Goal: Task Accomplishment & Management: Manage account settings

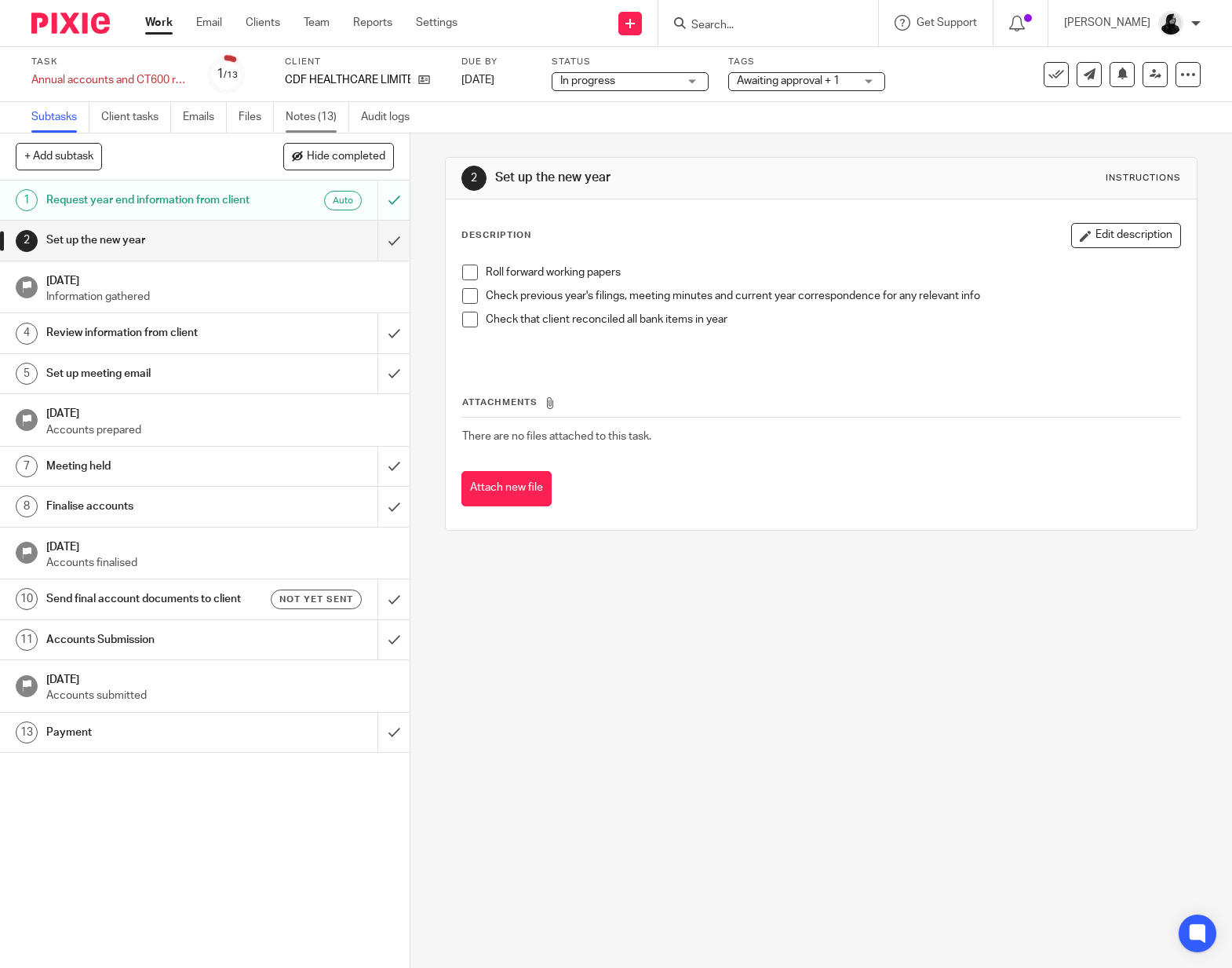
click at [327, 121] on link "Notes (13)" at bounding box center [317, 117] width 63 height 31
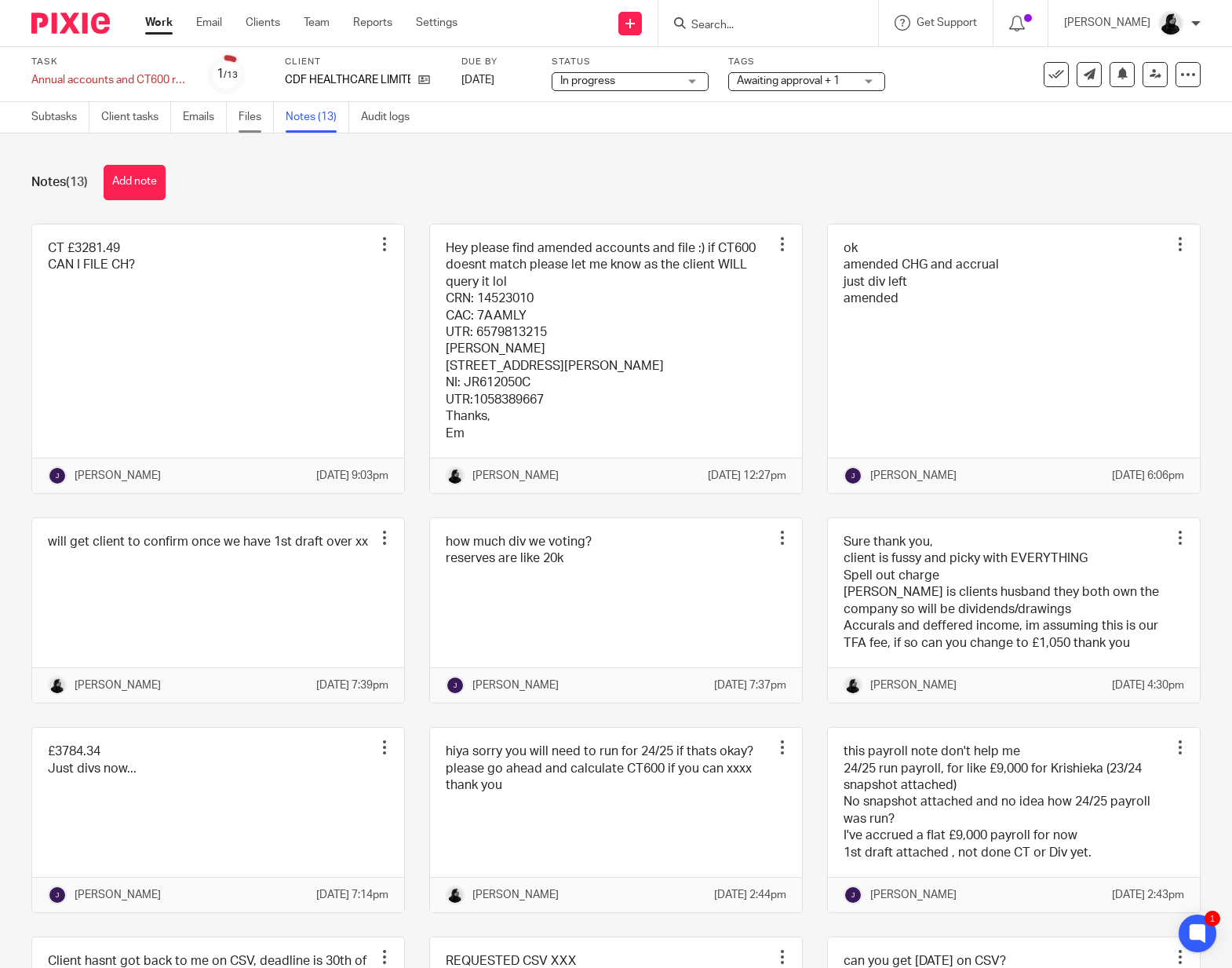
click at [244, 123] on link "Files" at bounding box center [256, 117] width 35 height 31
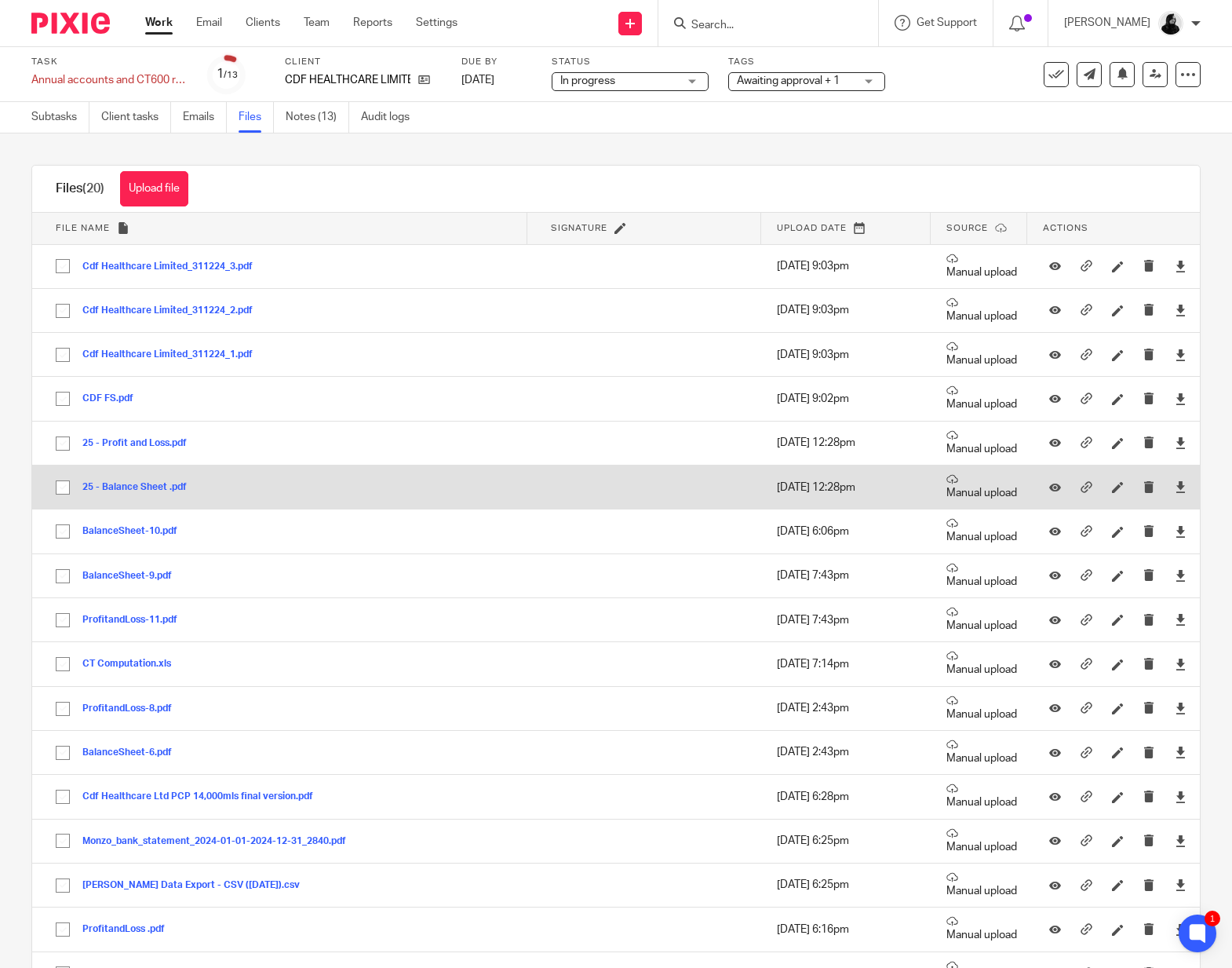
click at [147, 486] on button "25 - Balance Sheet .pdf" at bounding box center [140, 488] width 116 height 11
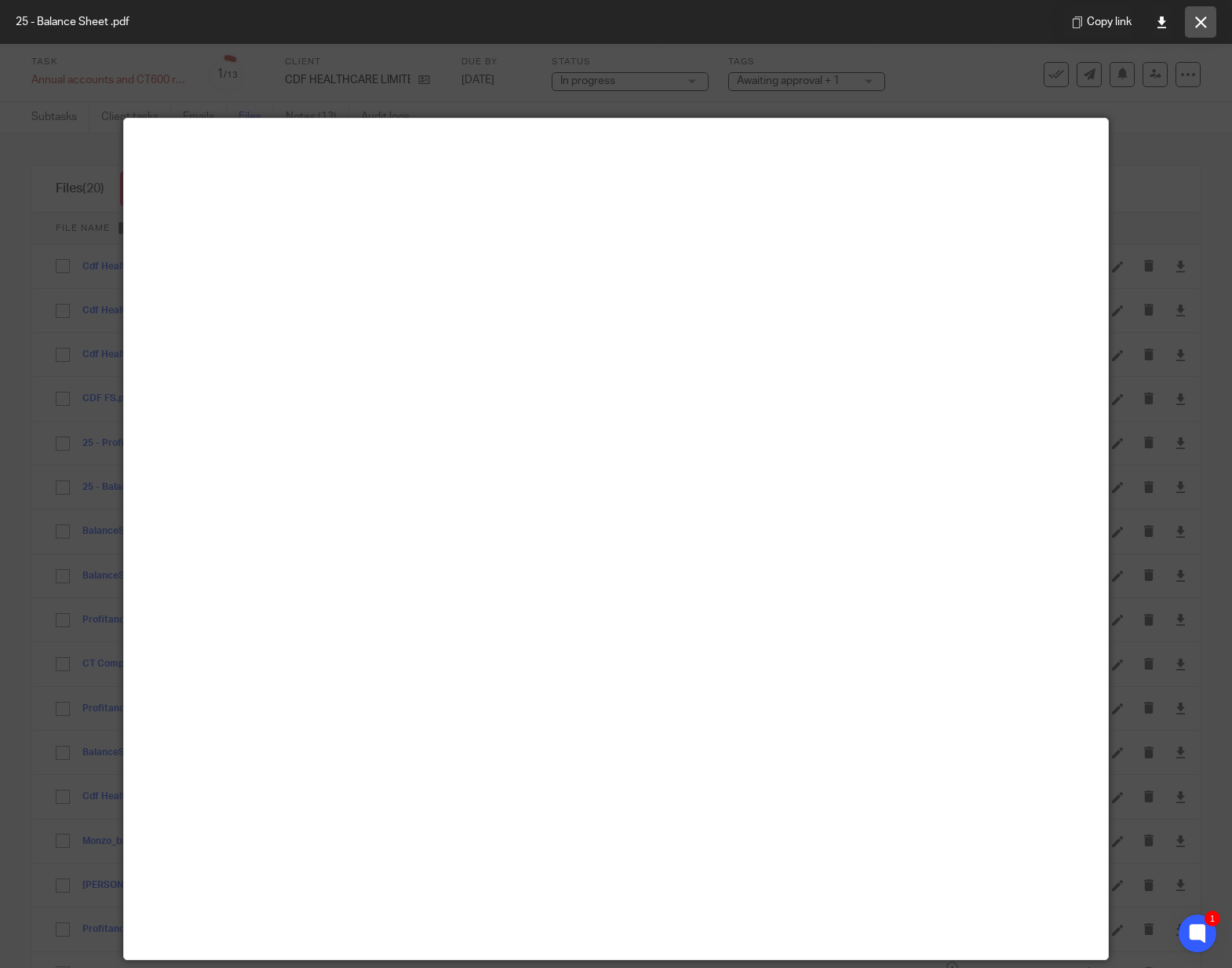
click at [1192, 28] on button at bounding box center [1200, 22] width 32 height 32
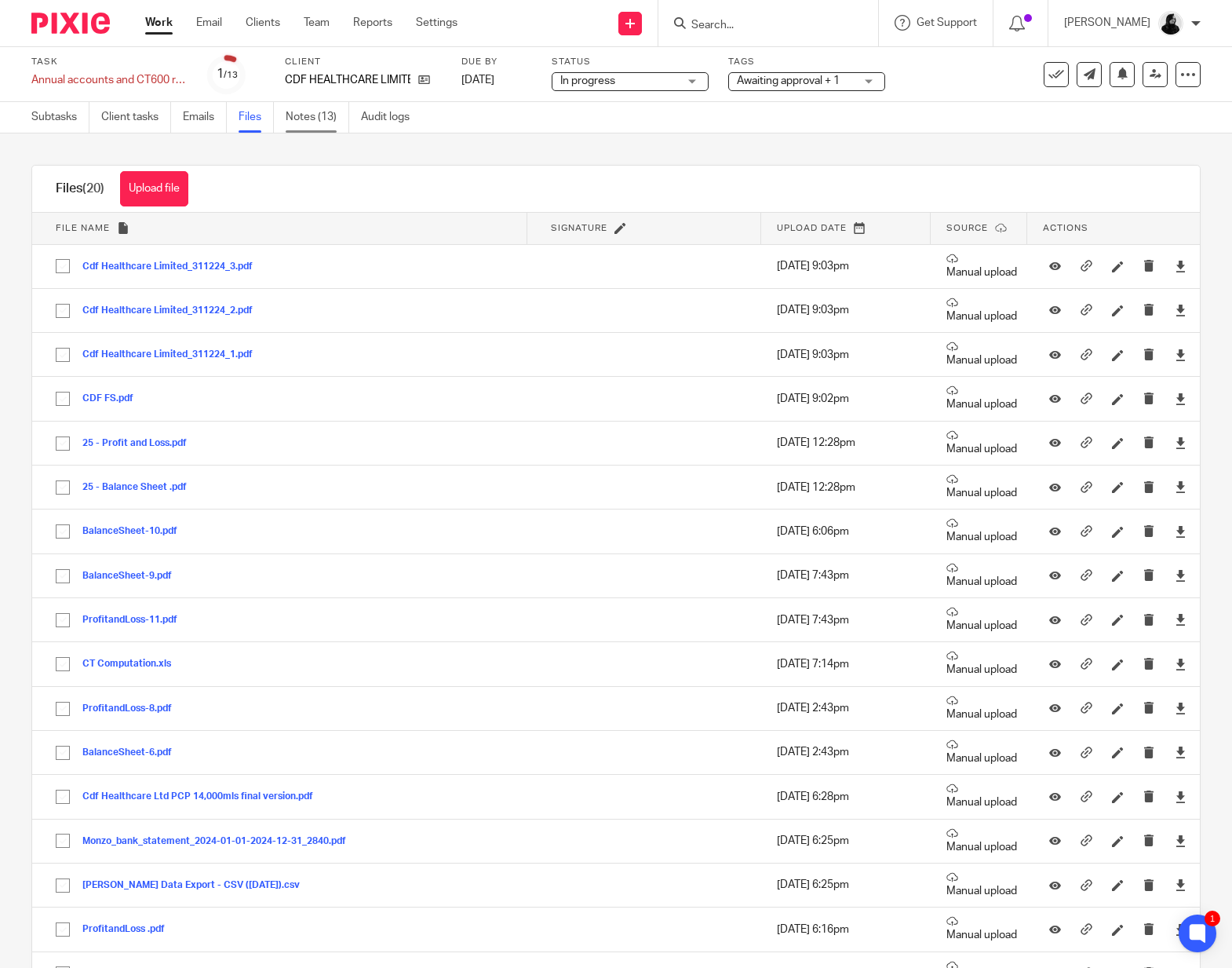
click at [311, 117] on link "Notes (13)" at bounding box center [317, 117] width 63 height 31
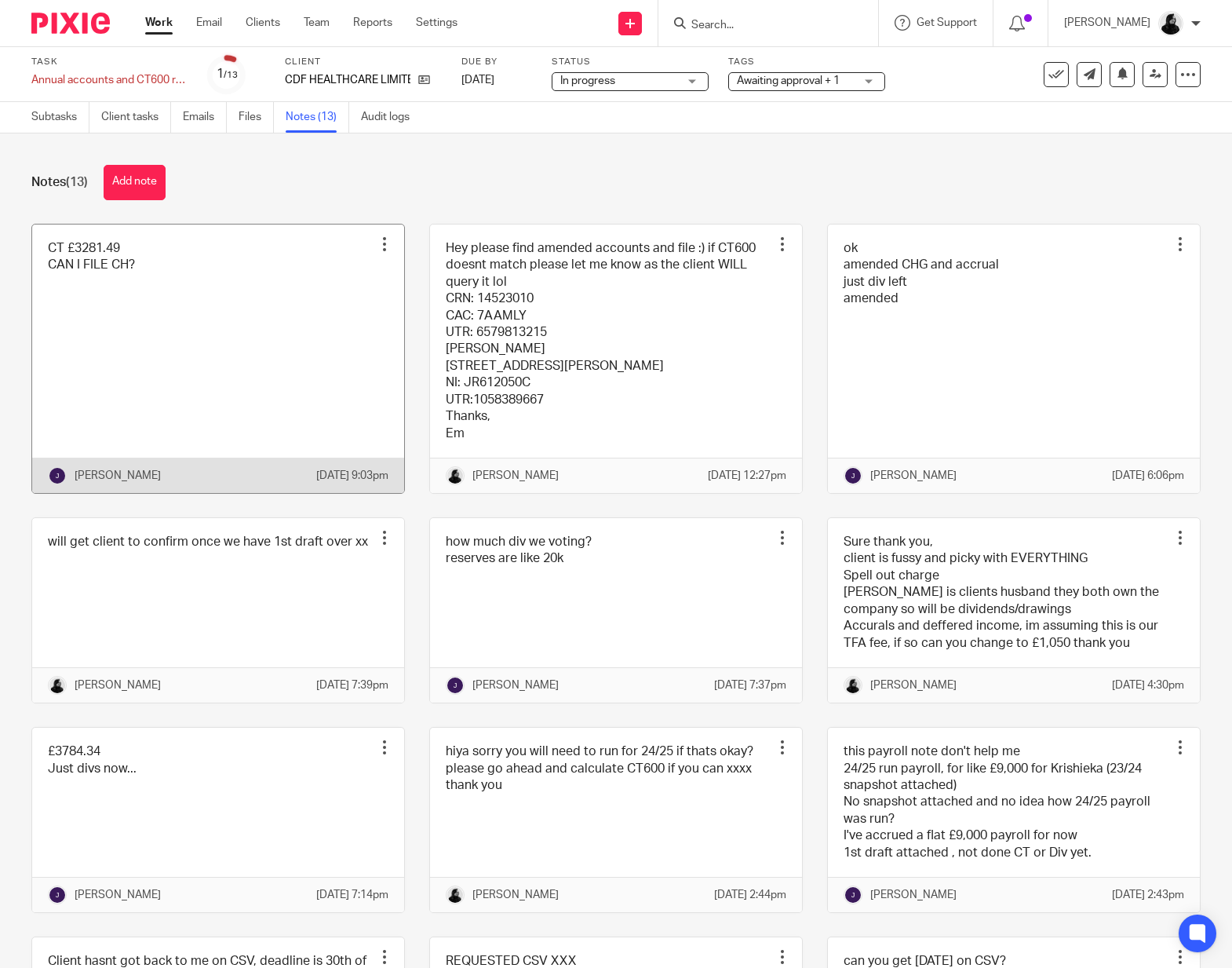
click at [82, 339] on link at bounding box center [219, 359] width 372 height 269
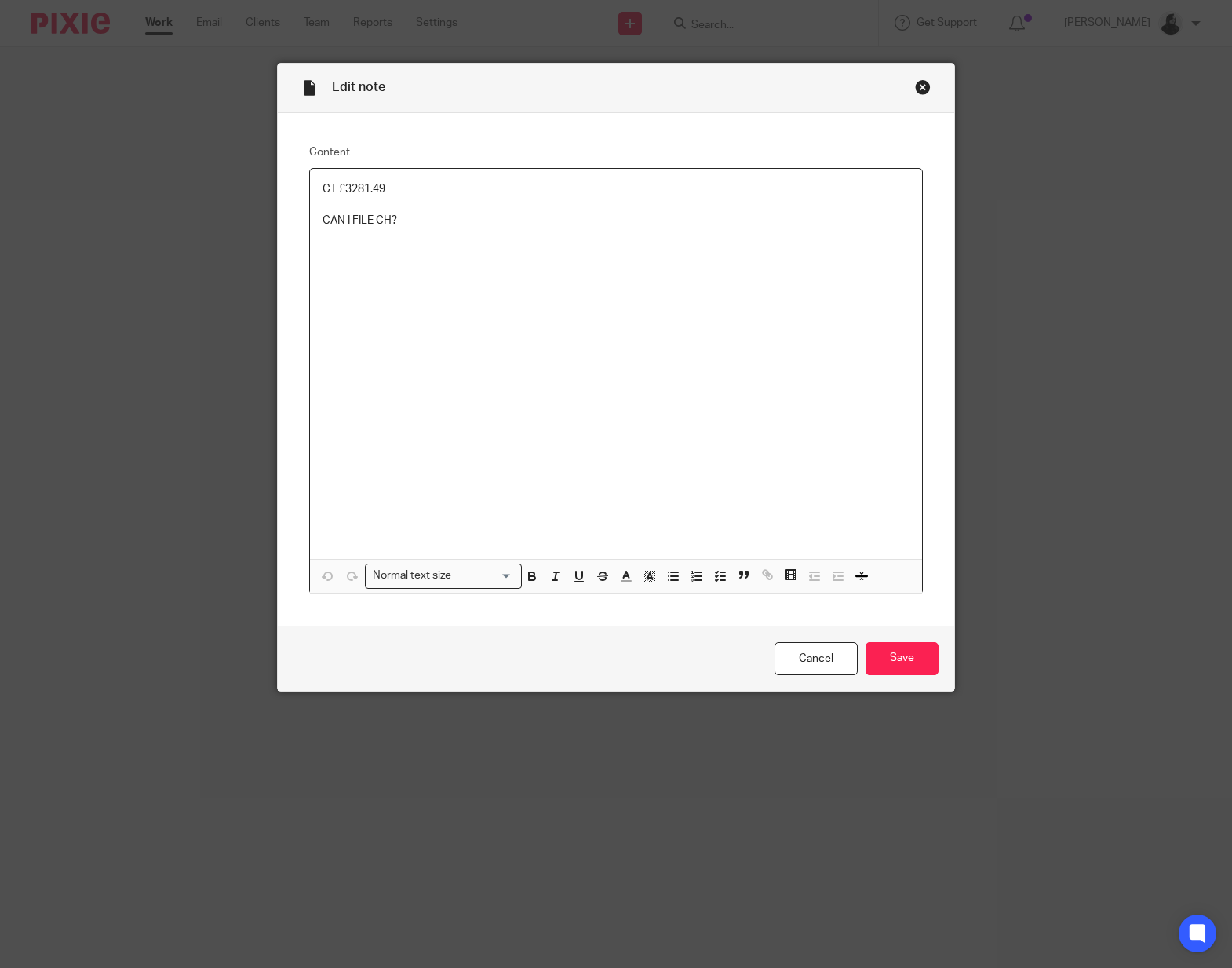
click at [368, 196] on p "CT £3281.49" at bounding box center [616, 190] width 587 height 16
copy p "3281.49"
click at [915, 87] on div "Close this dialog window" at bounding box center [923, 87] width 16 height 16
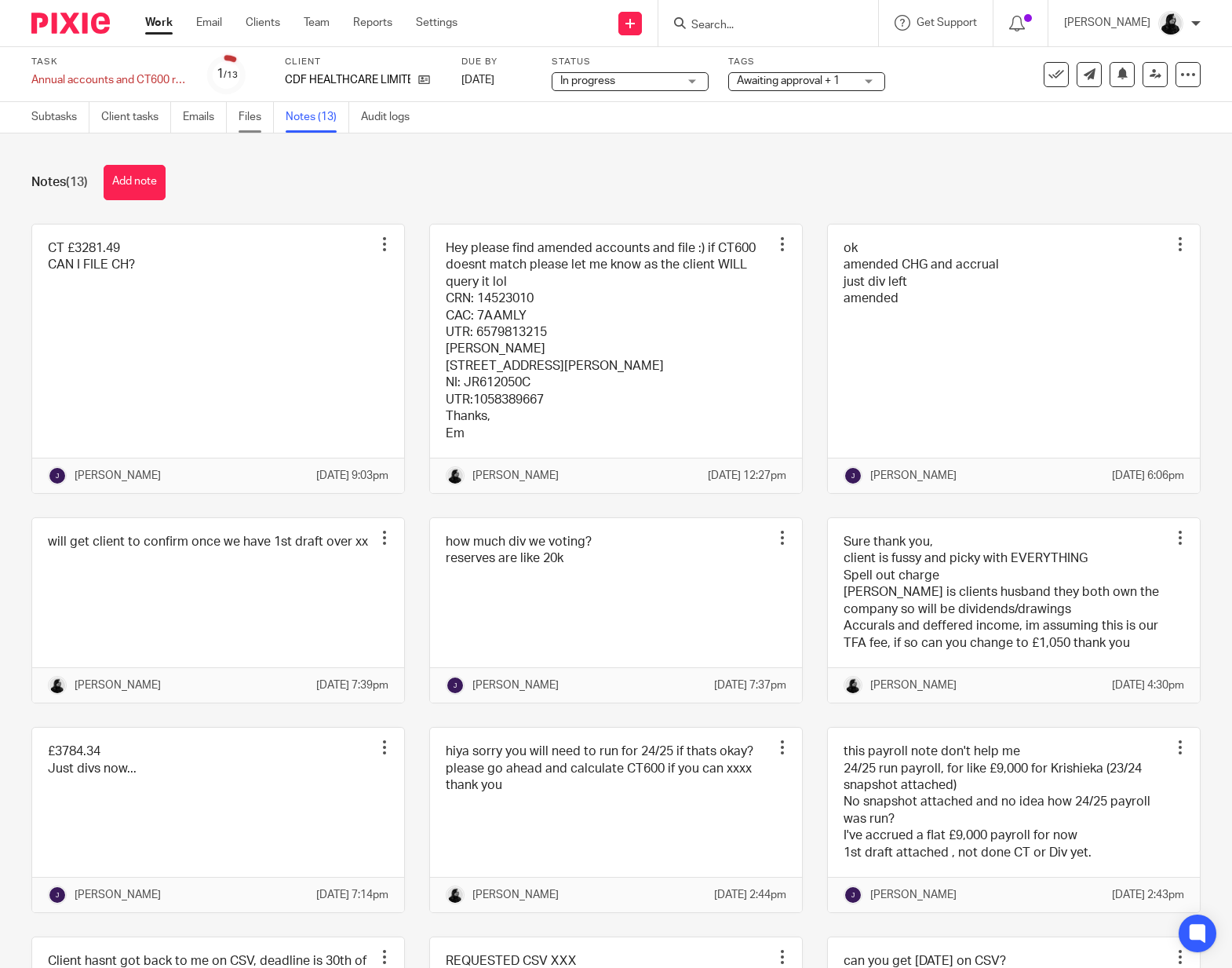
click at [257, 118] on link "Files" at bounding box center [256, 117] width 35 height 31
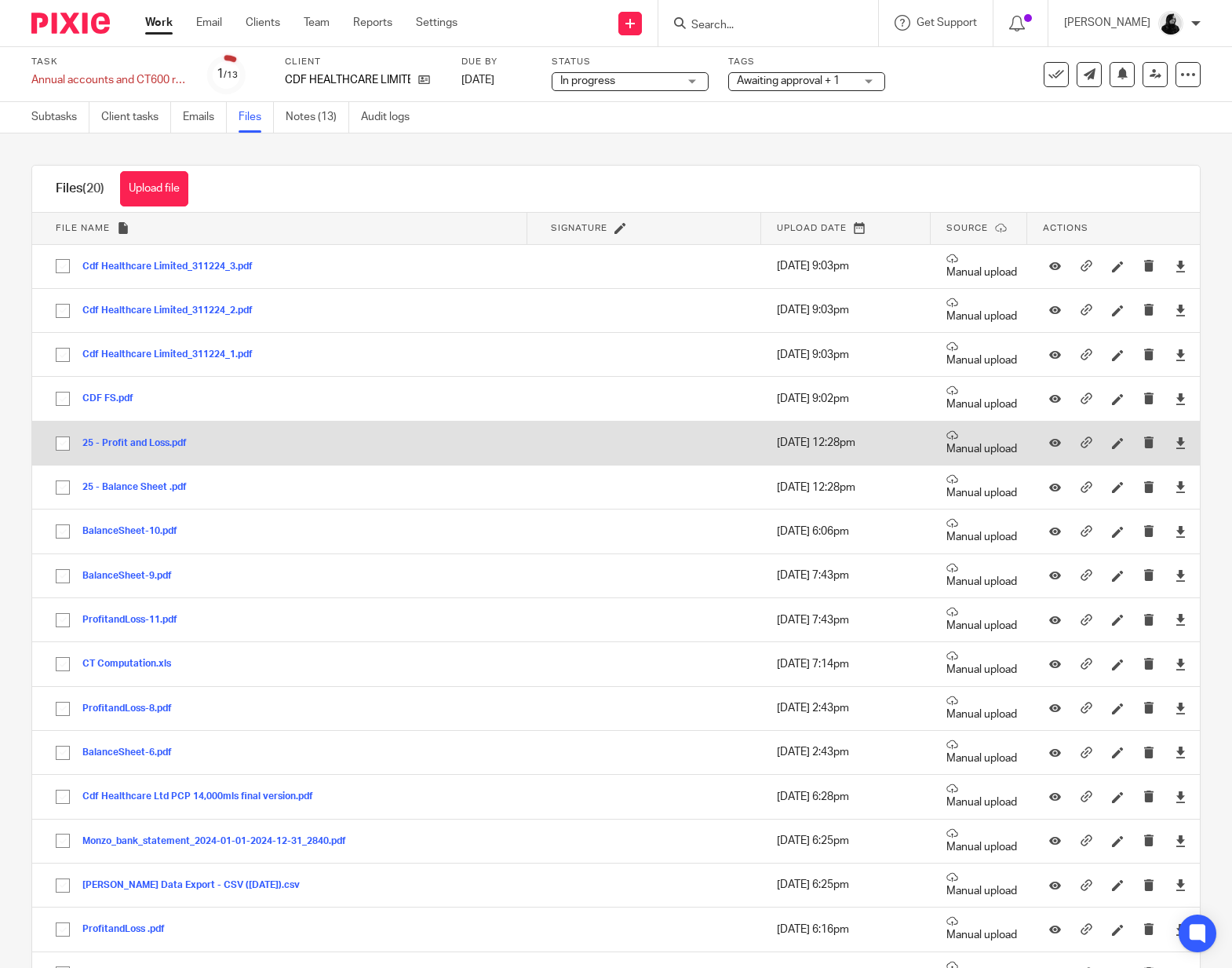
click at [143, 443] on button "25 - Profit and Loss.pdf" at bounding box center [140, 443] width 116 height 11
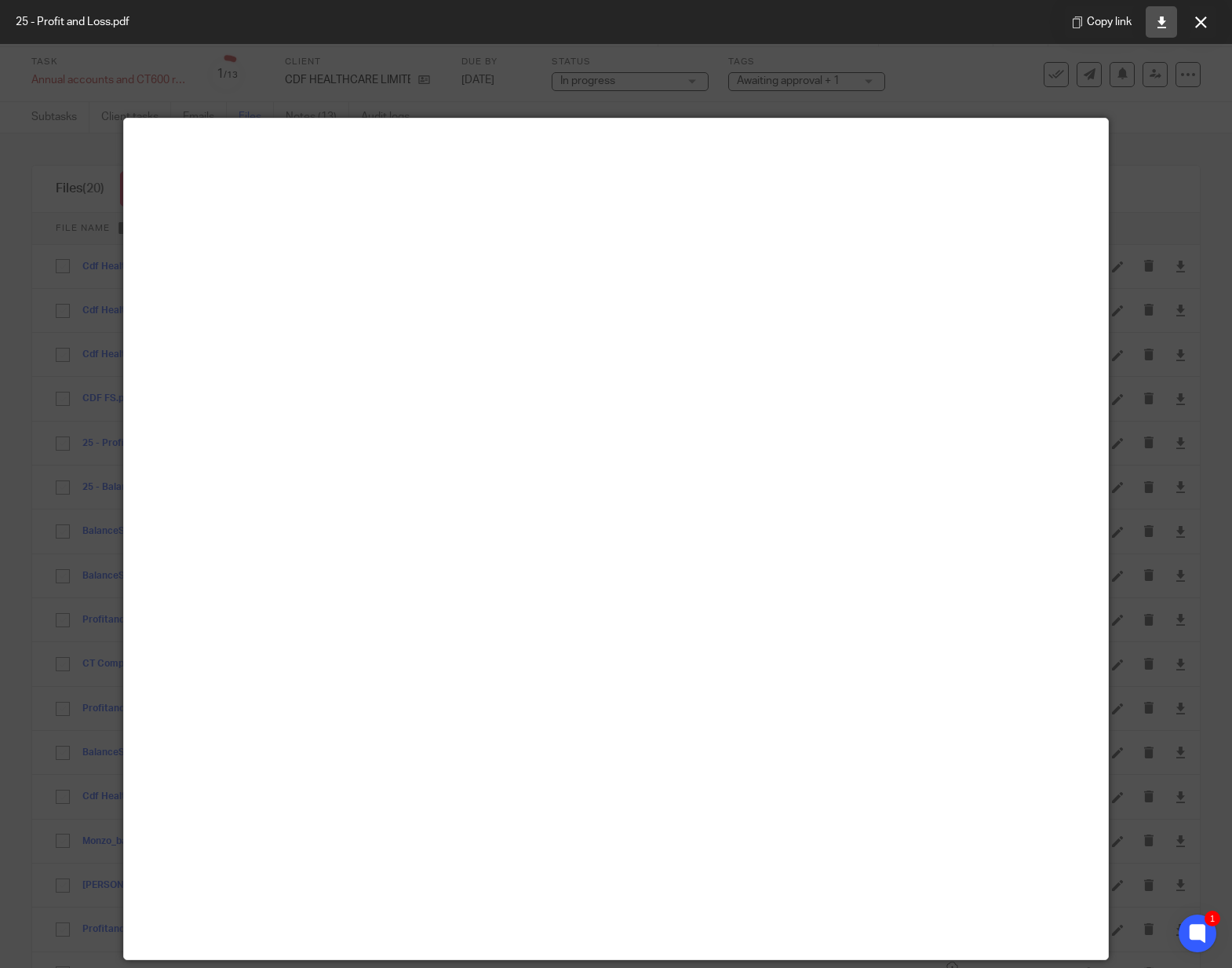
click at [1166, 22] on icon at bounding box center [1161, 22] width 11 height 11
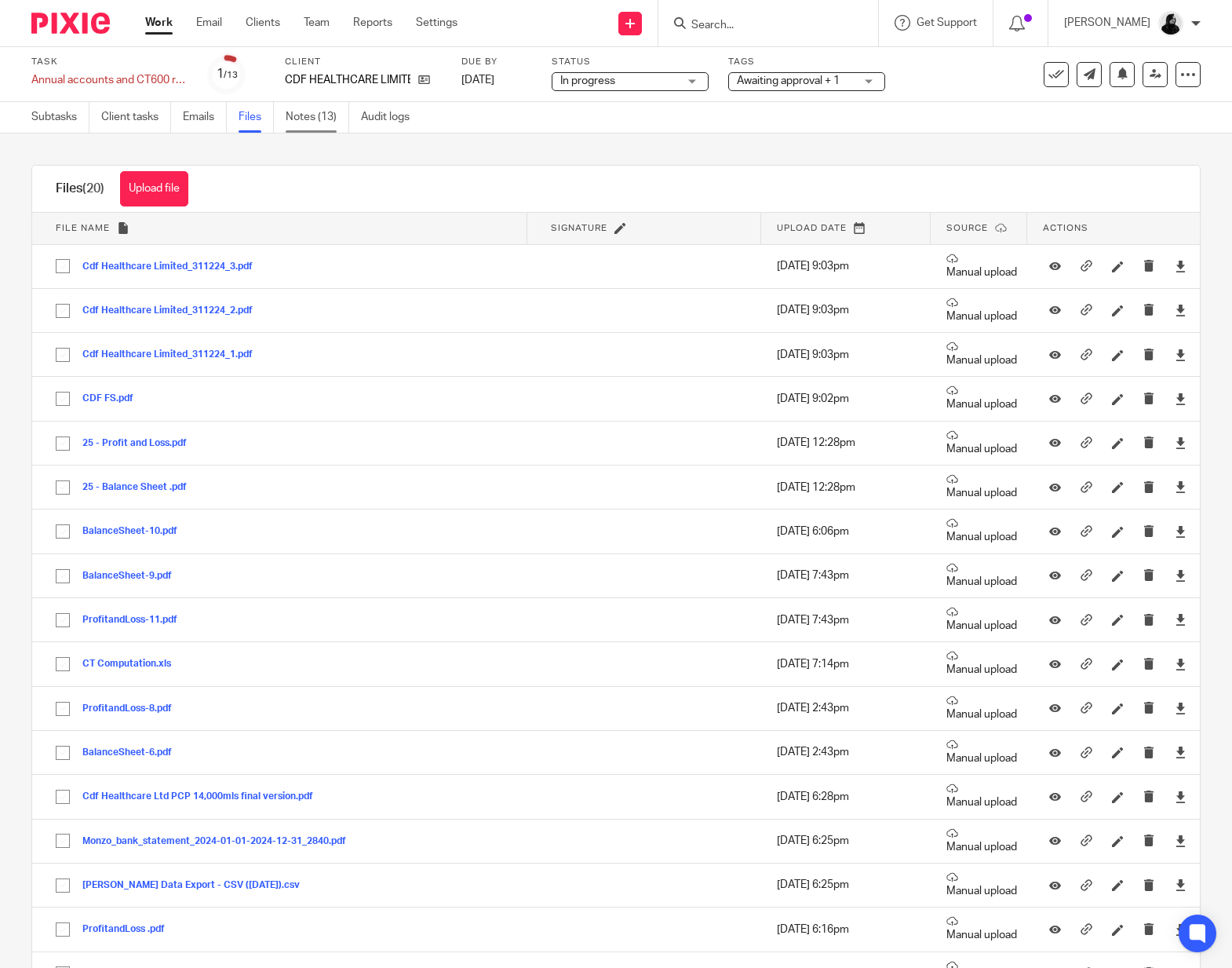
click at [311, 114] on link "Notes (13)" at bounding box center [317, 117] width 63 height 31
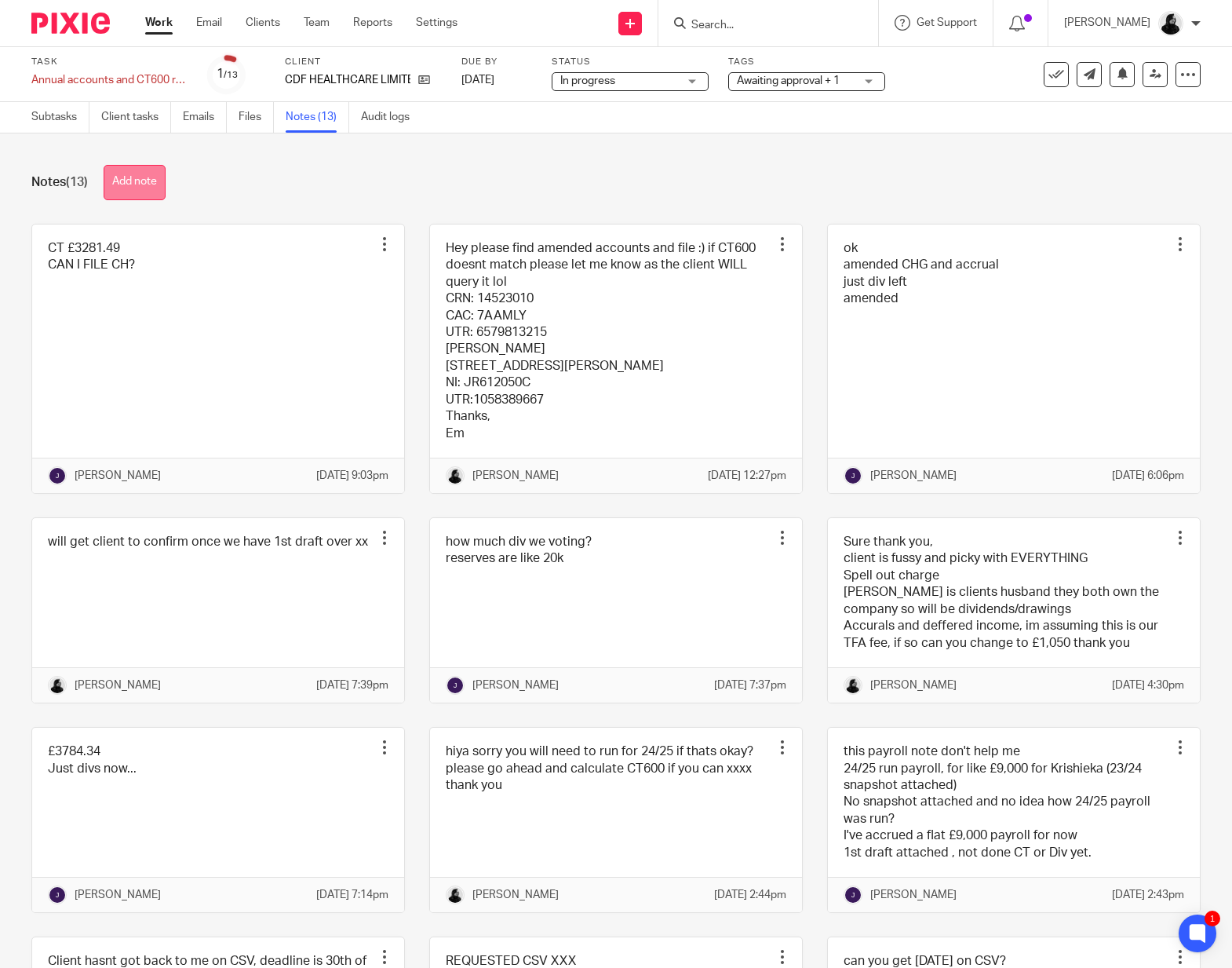
click at [164, 166] on button "Add note" at bounding box center [135, 182] width 62 height 35
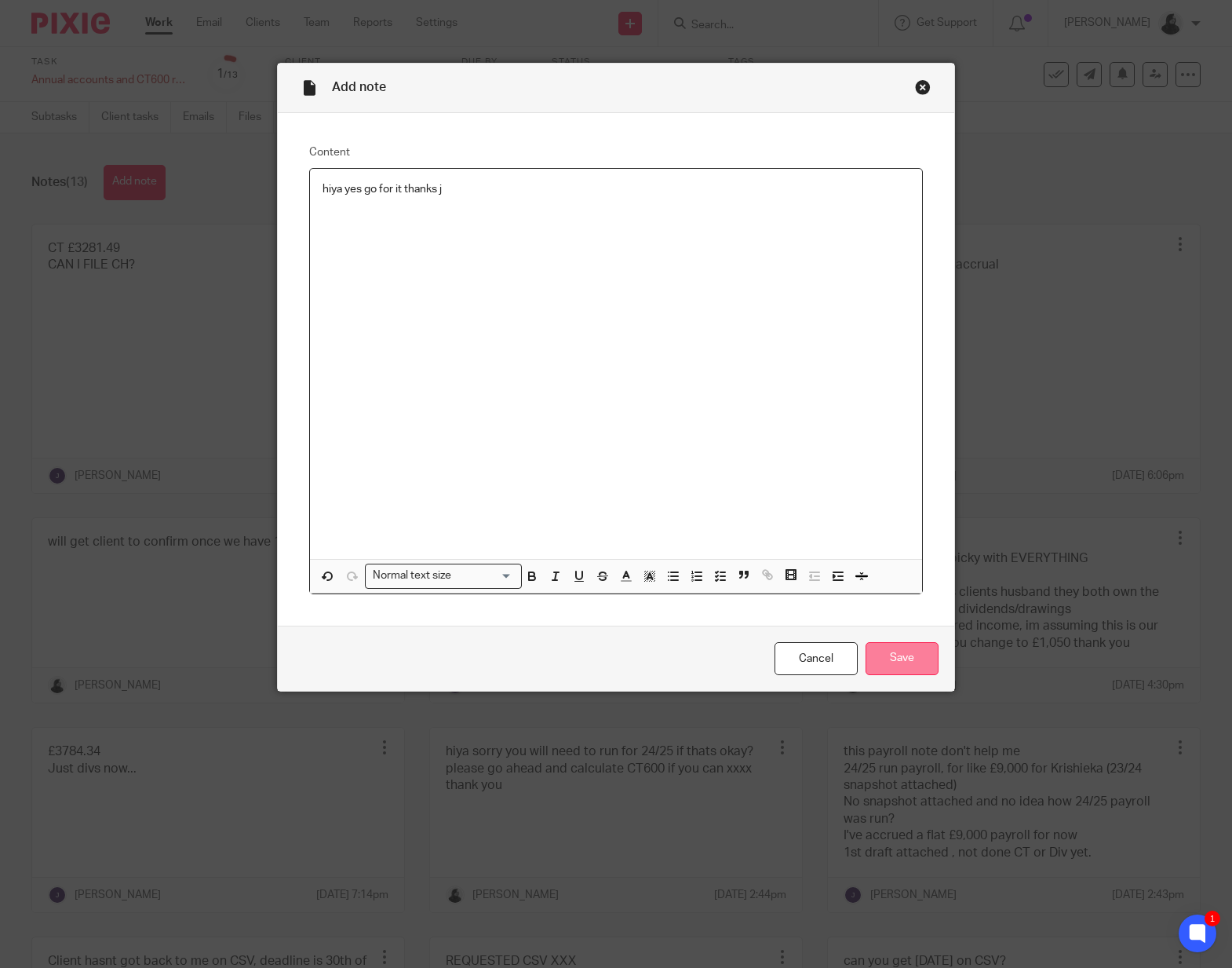
click at [891, 664] on input "Save" at bounding box center [902, 659] width 73 height 34
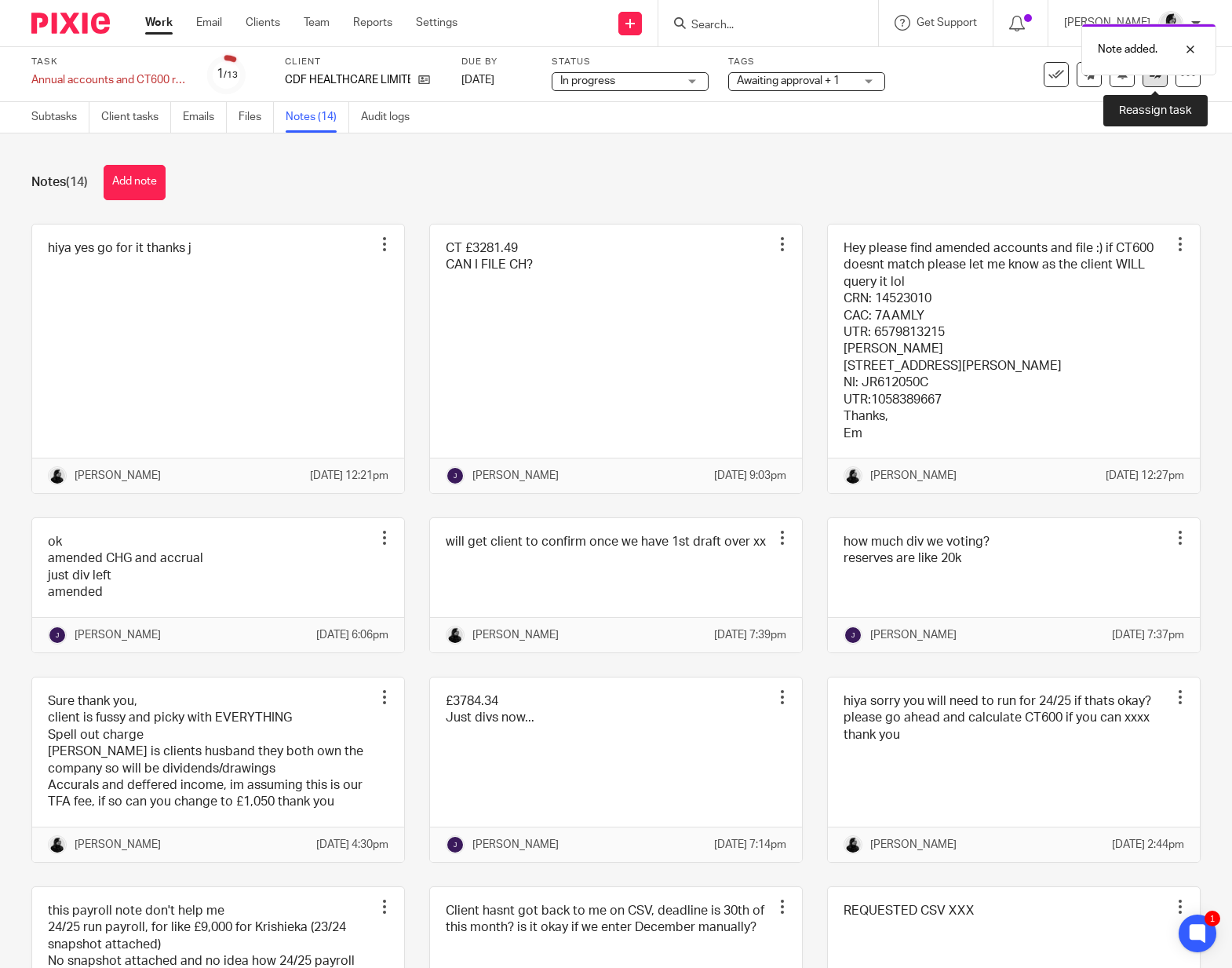
click at [1156, 82] on link at bounding box center [1154, 74] width 25 height 25
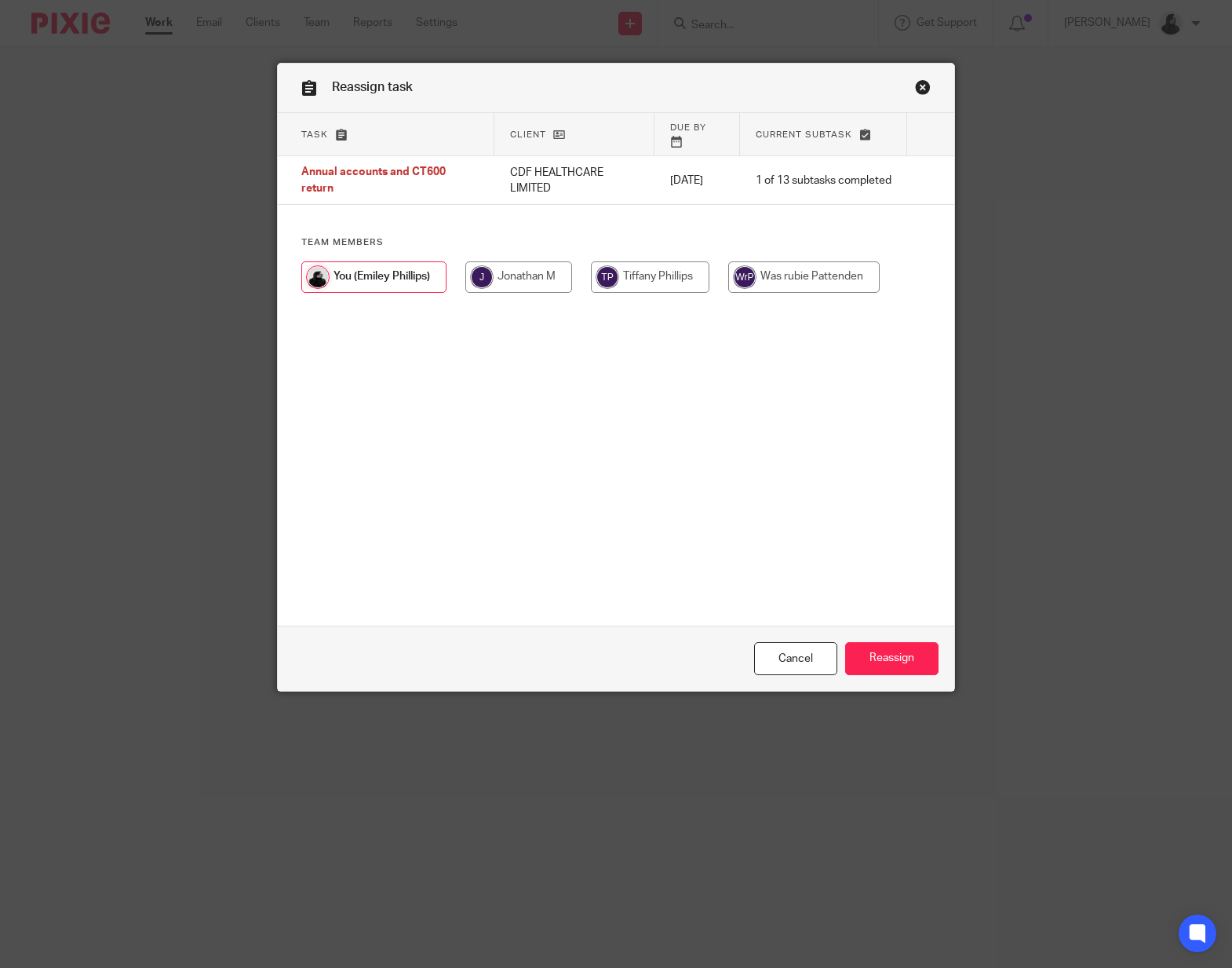
click at [540, 261] on input "radio" at bounding box center [518, 277] width 107 height 32
radio input "true"
click at [853, 661] on input "Reassign" at bounding box center [892, 659] width 93 height 34
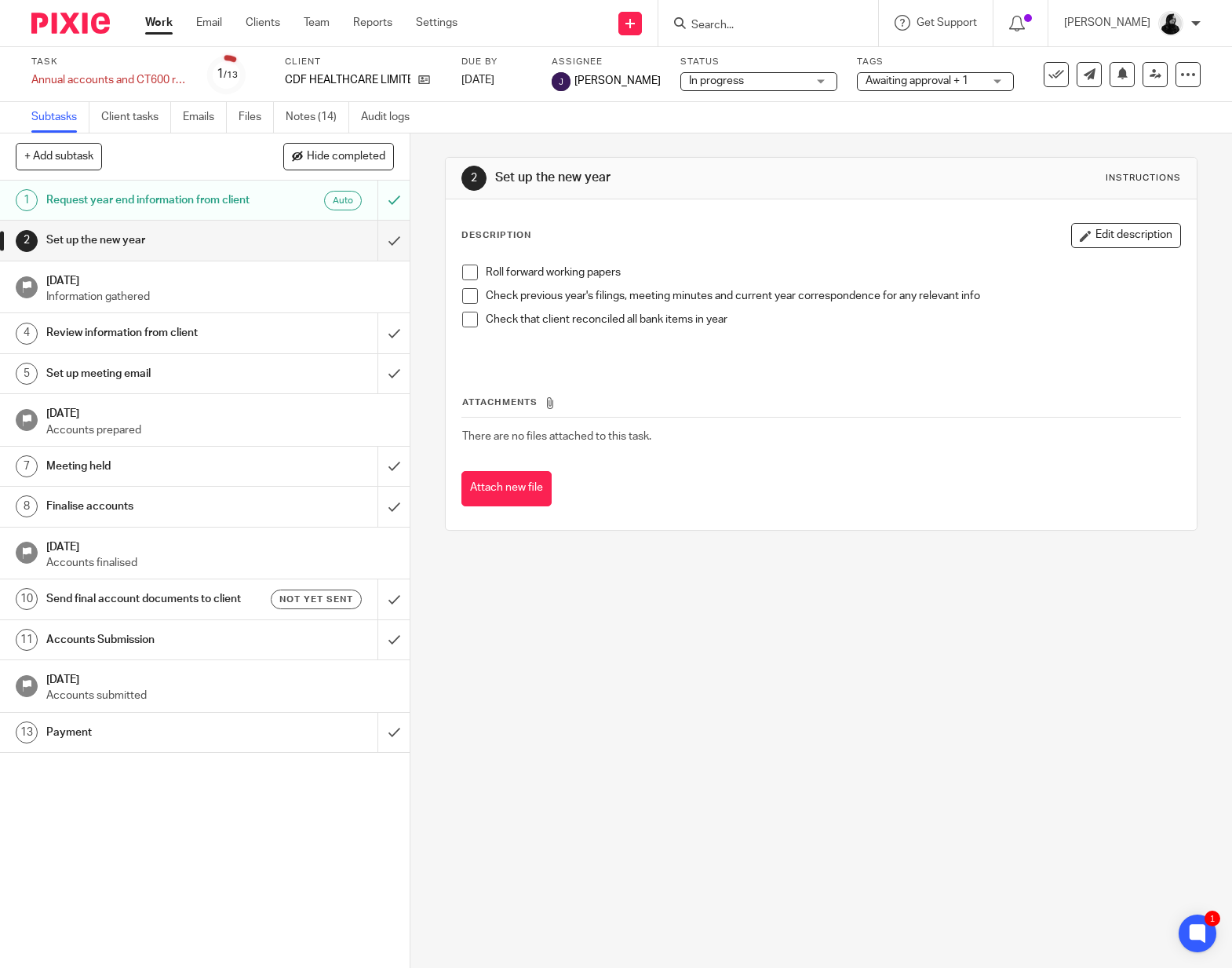
click at [753, 30] on input "Search" at bounding box center [761, 26] width 141 height 14
type input "faced"
click at [814, 57] on link at bounding box center [783, 61] width 195 height 24
click at [313, 111] on link "Notes (10)" at bounding box center [317, 117] width 63 height 31
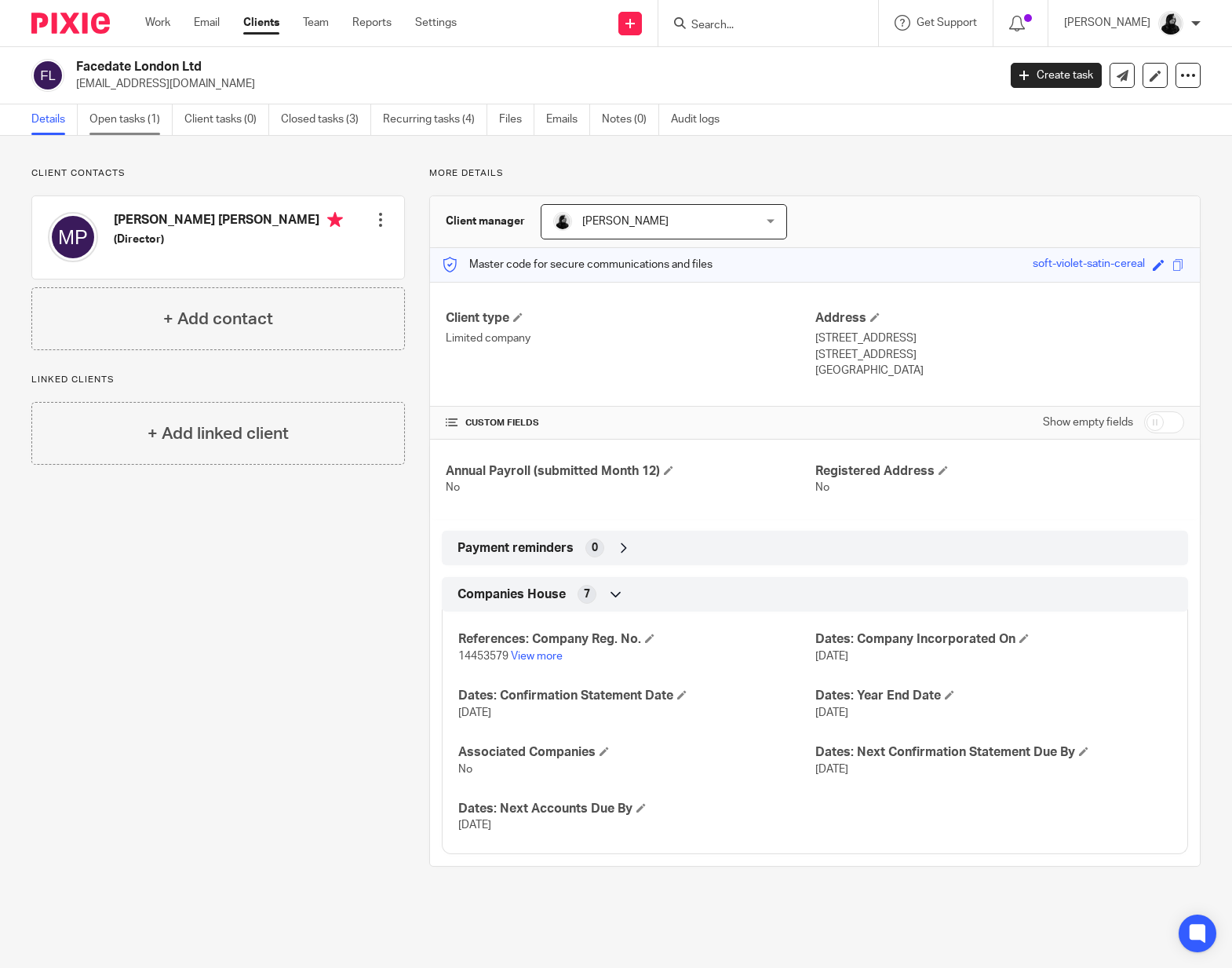
click at [139, 112] on link "Open tasks (1)" at bounding box center [131, 119] width 83 height 31
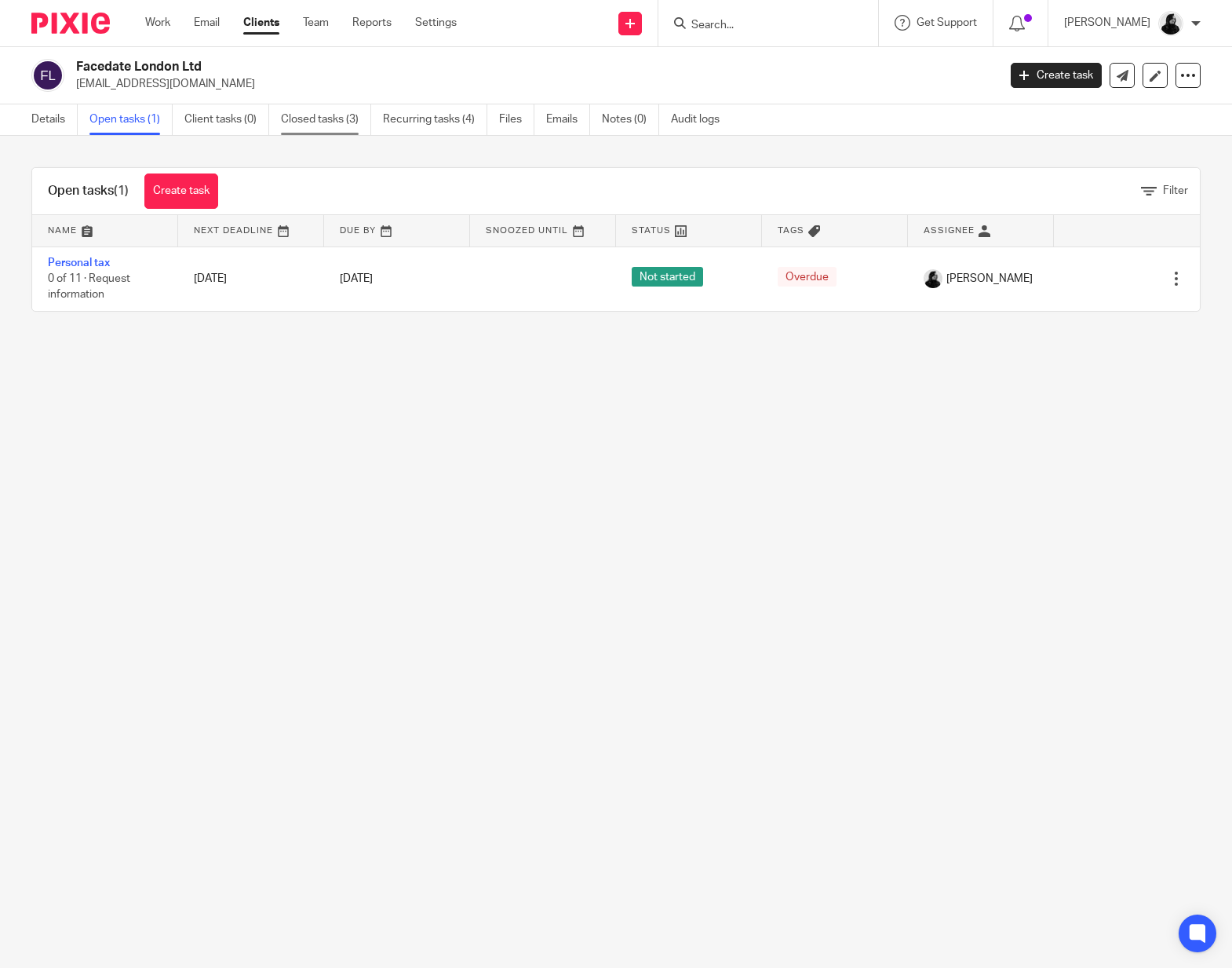
click at [337, 115] on link "Closed tasks (3)" at bounding box center [326, 119] width 90 height 31
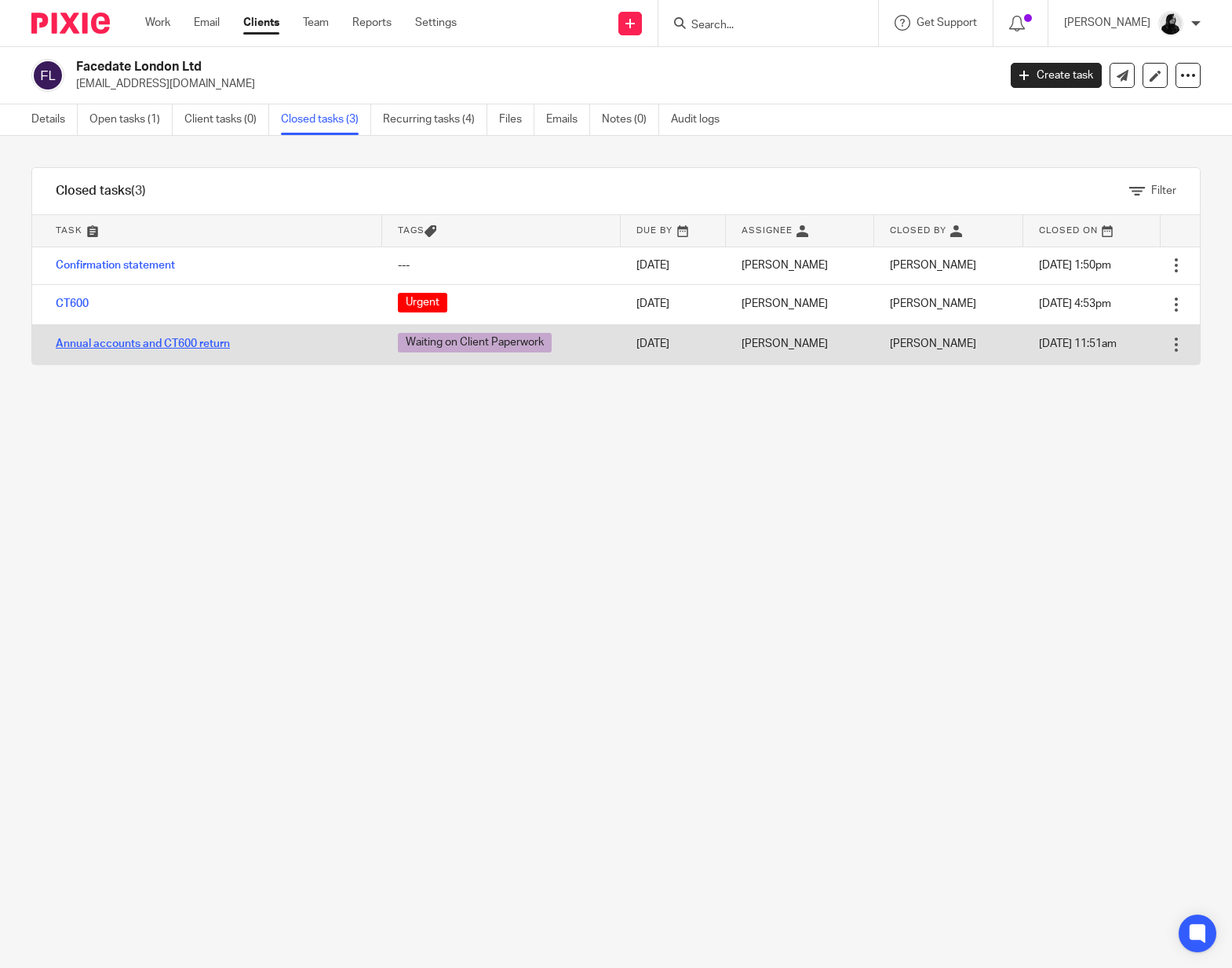
click at [118, 345] on link "Annual accounts and CT600 return" at bounding box center [143, 344] width 174 height 11
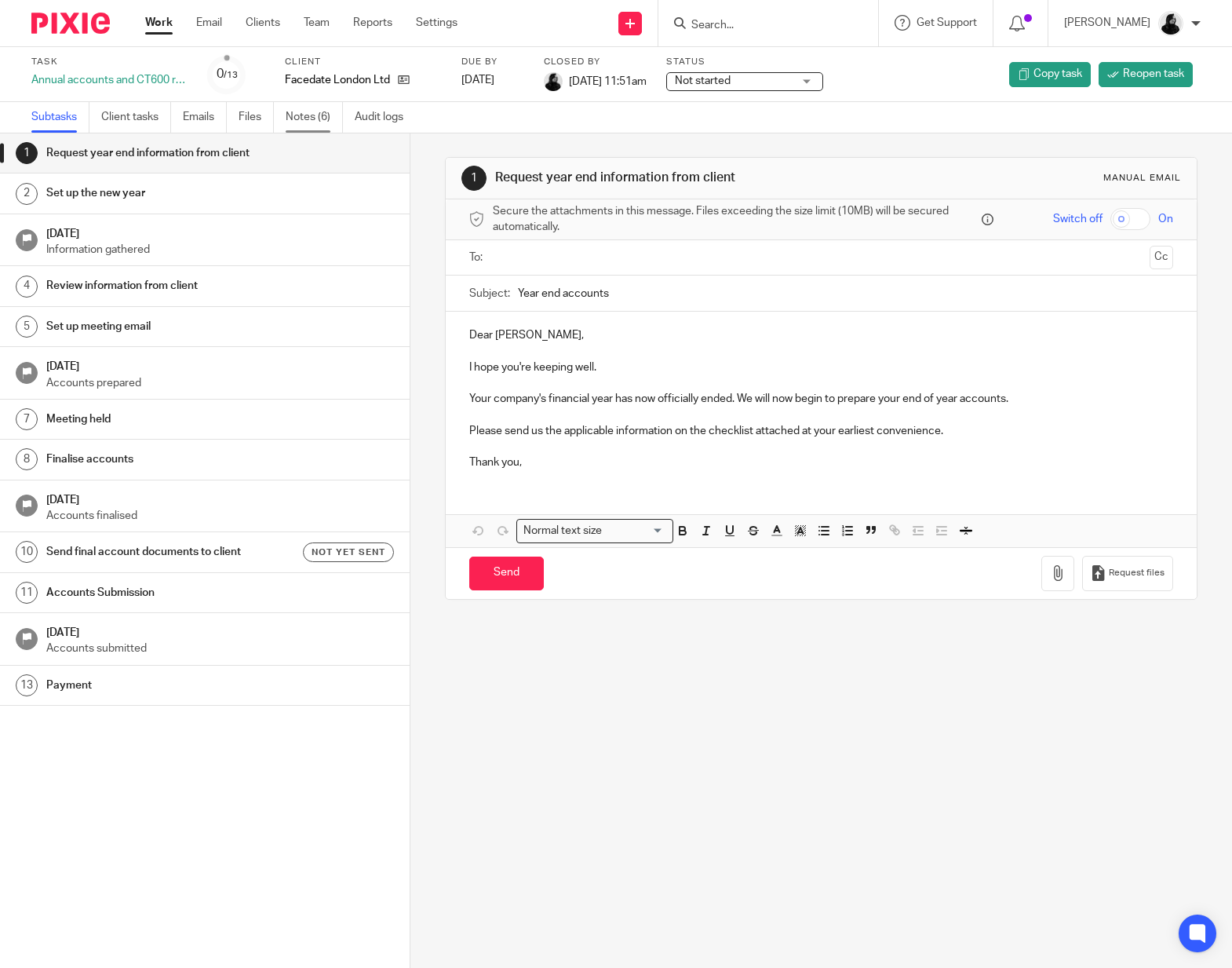
click at [326, 121] on link "Notes (6)" at bounding box center [314, 117] width 57 height 31
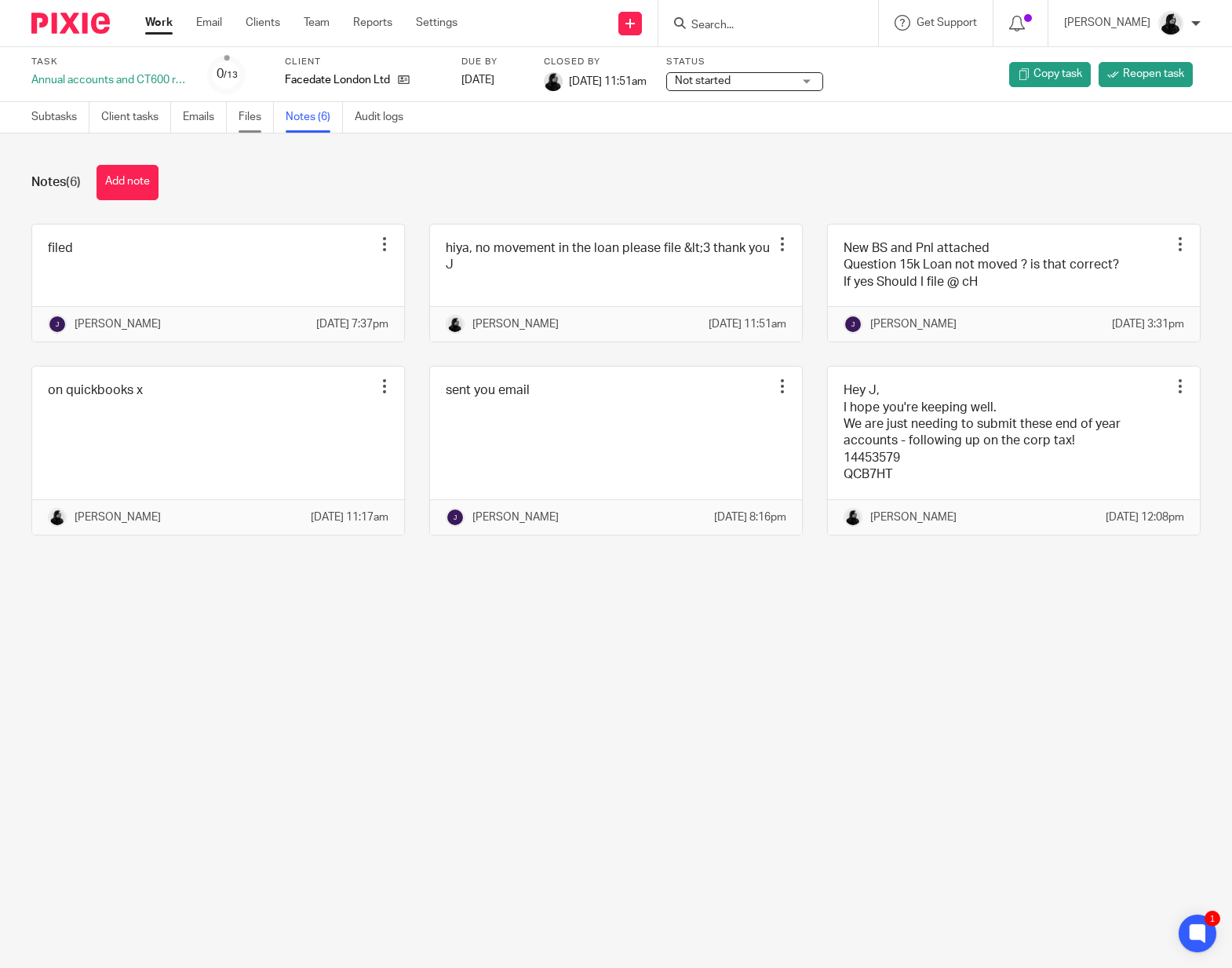
click at [253, 108] on link "Files" at bounding box center [256, 117] width 35 height 31
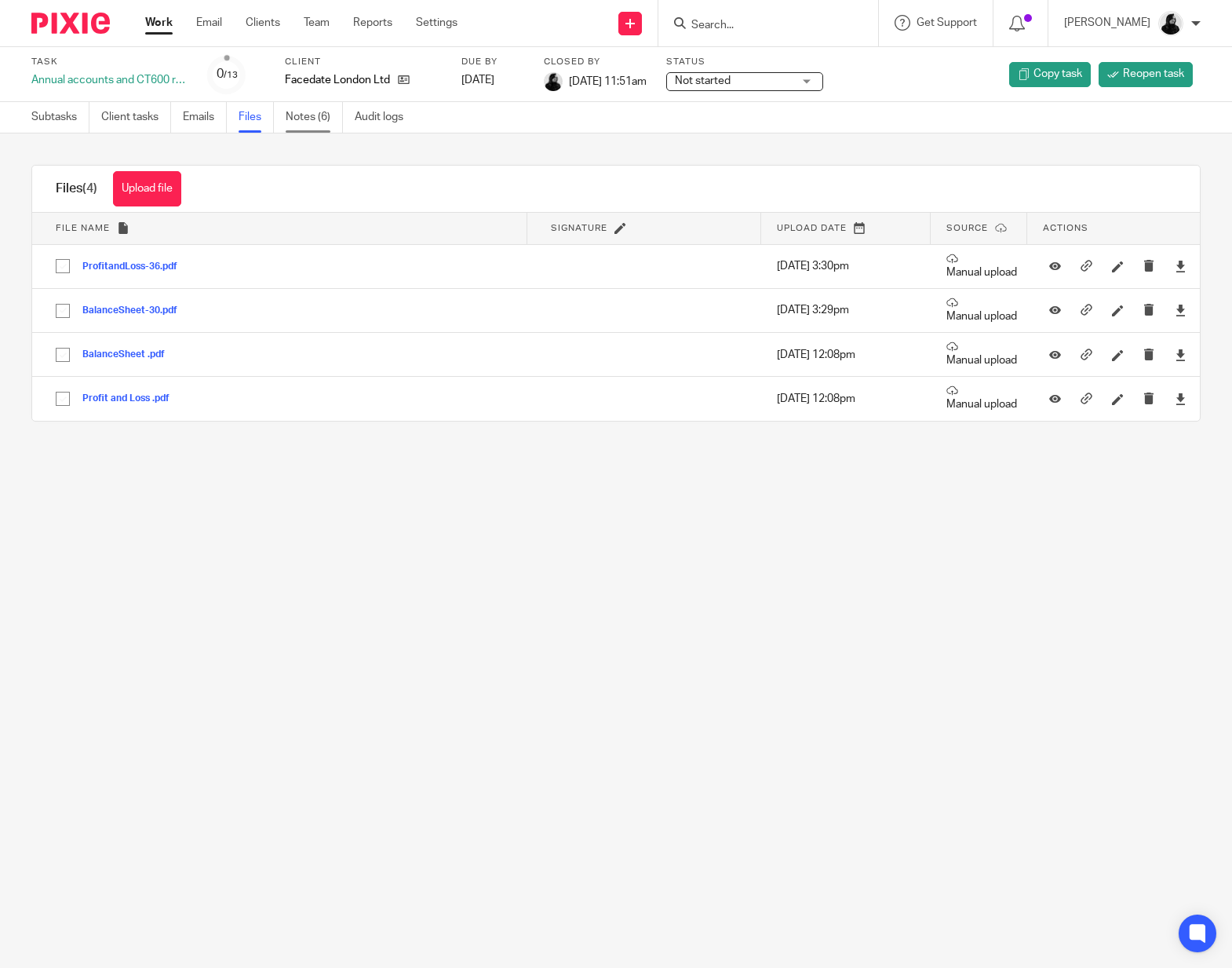
click at [302, 126] on link "Notes (6)" at bounding box center [314, 117] width 57 height 31
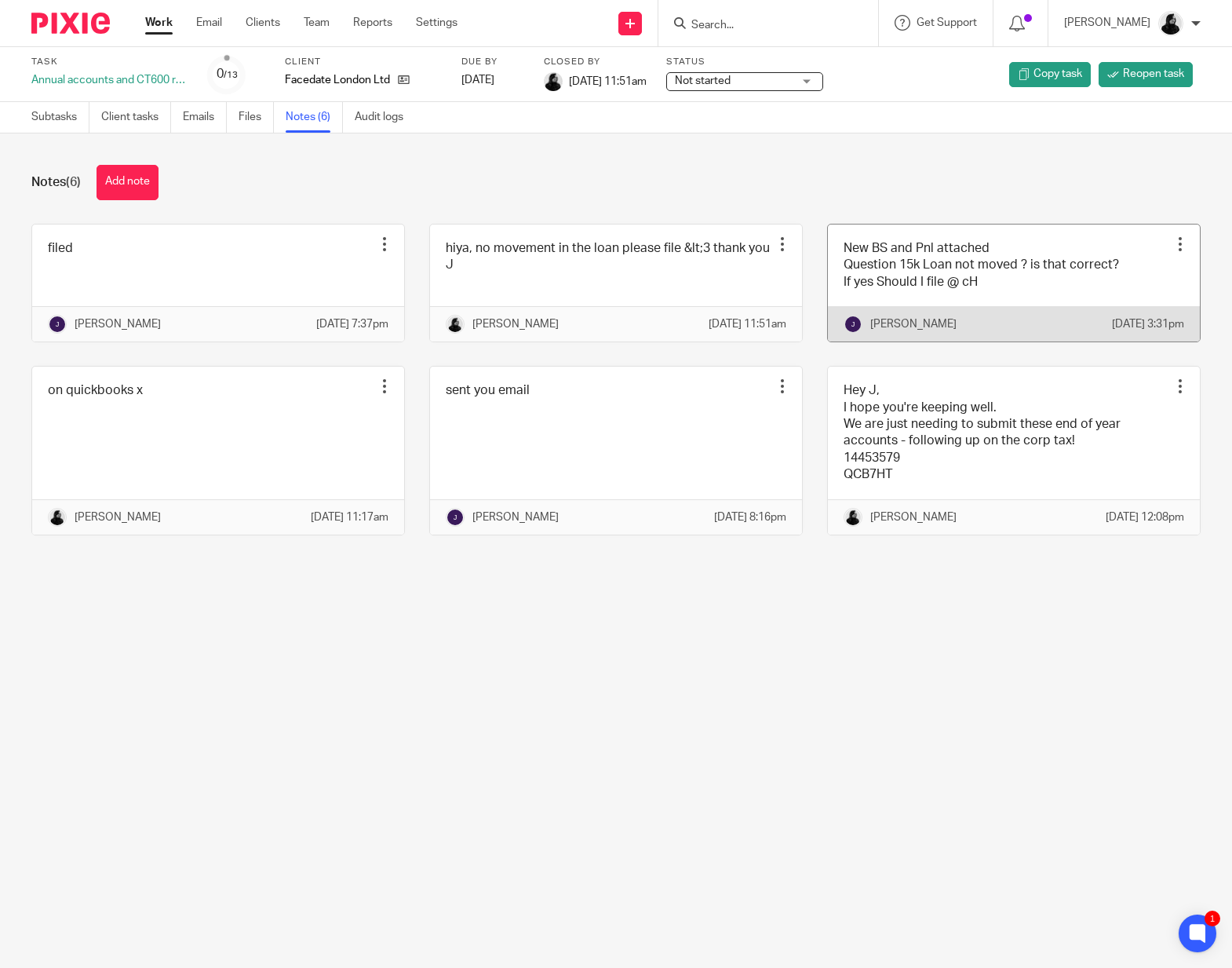
click at [1013, 300] on link at bounding box center [1013, 283] width 372 height 117
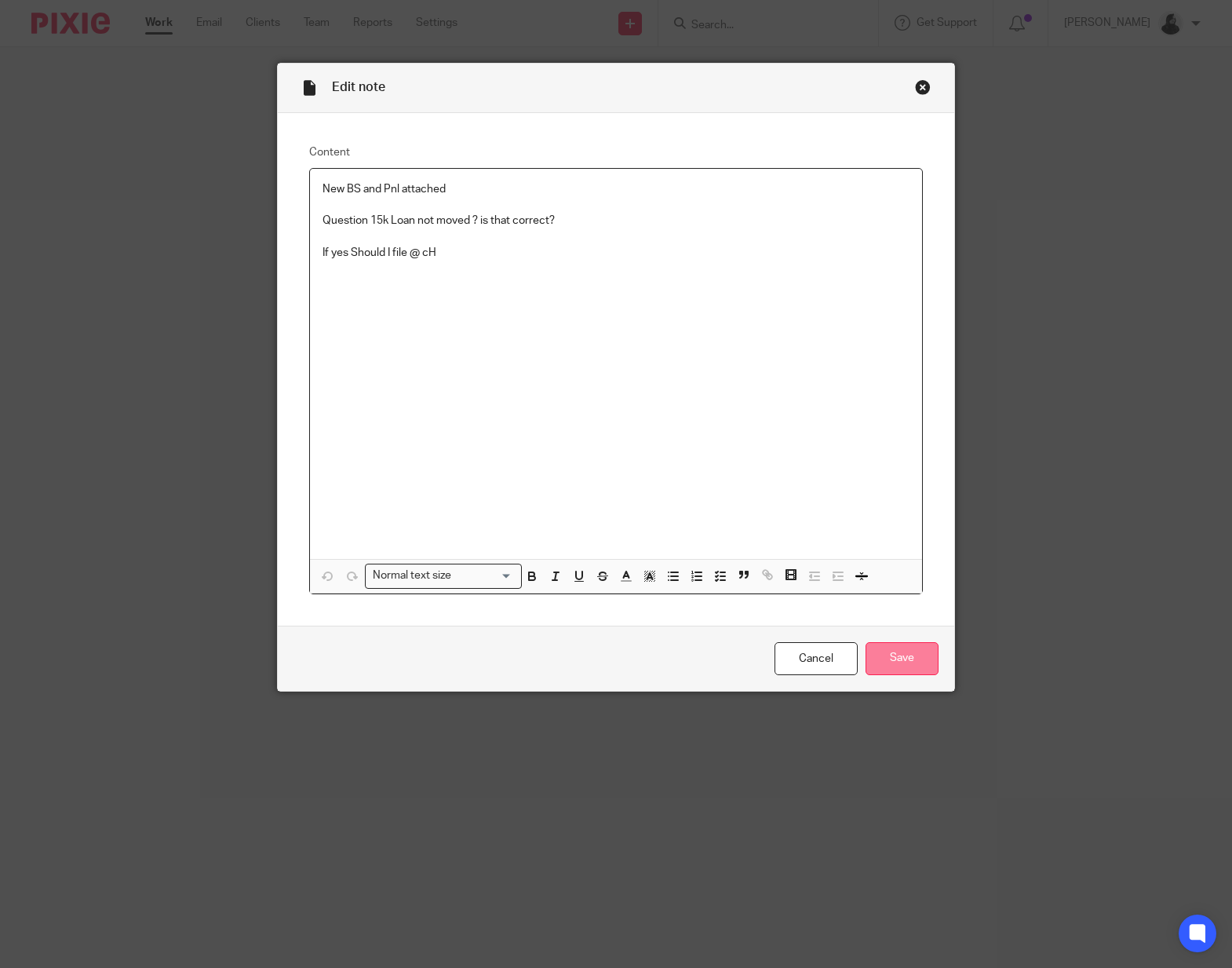
click at [924, 672] on input "Save" at bounding box center [902, 659] width 73 height 34
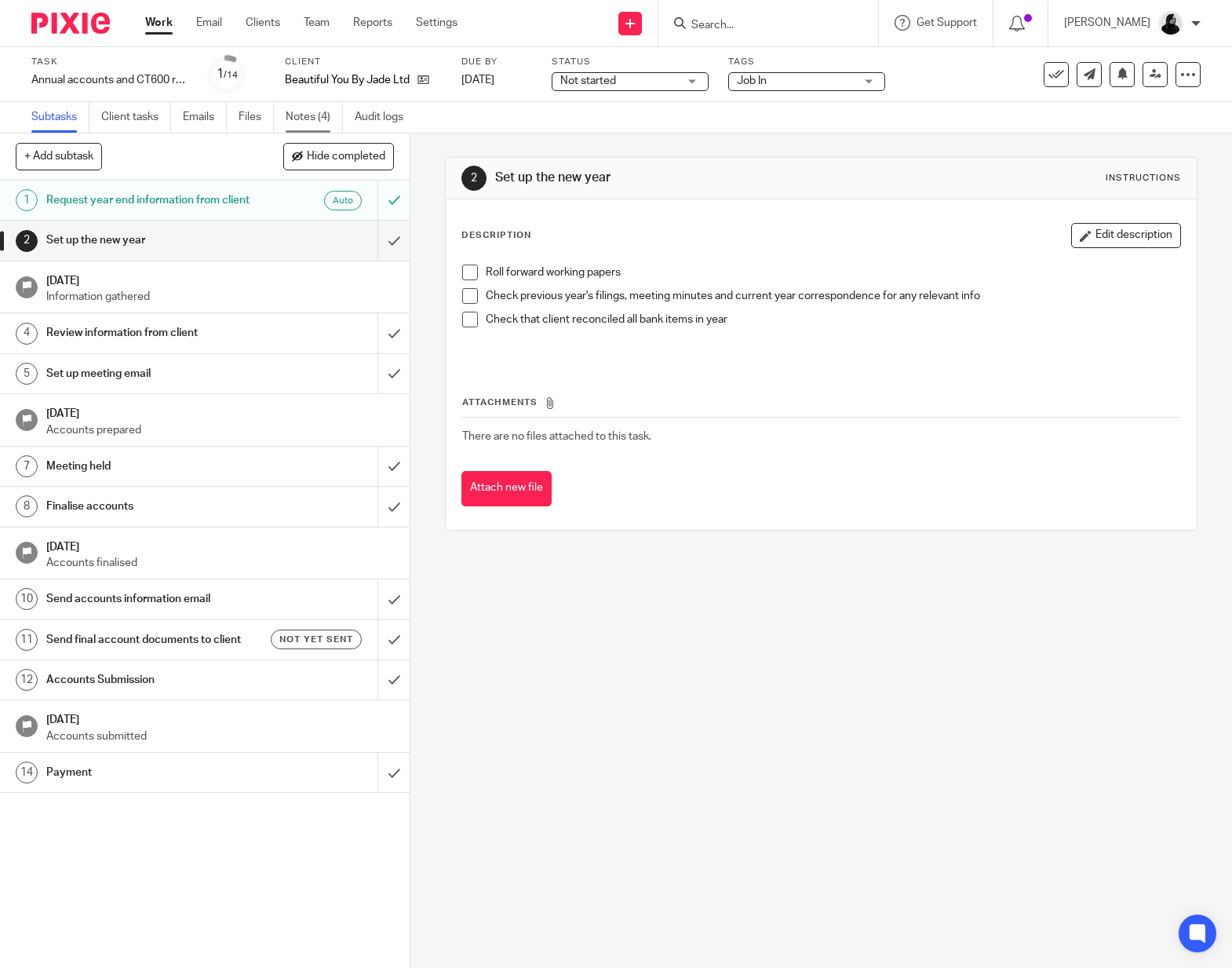
click at [315, 125] on link "Notes (4)" at bounding box center [314, 117] width 57 height 31
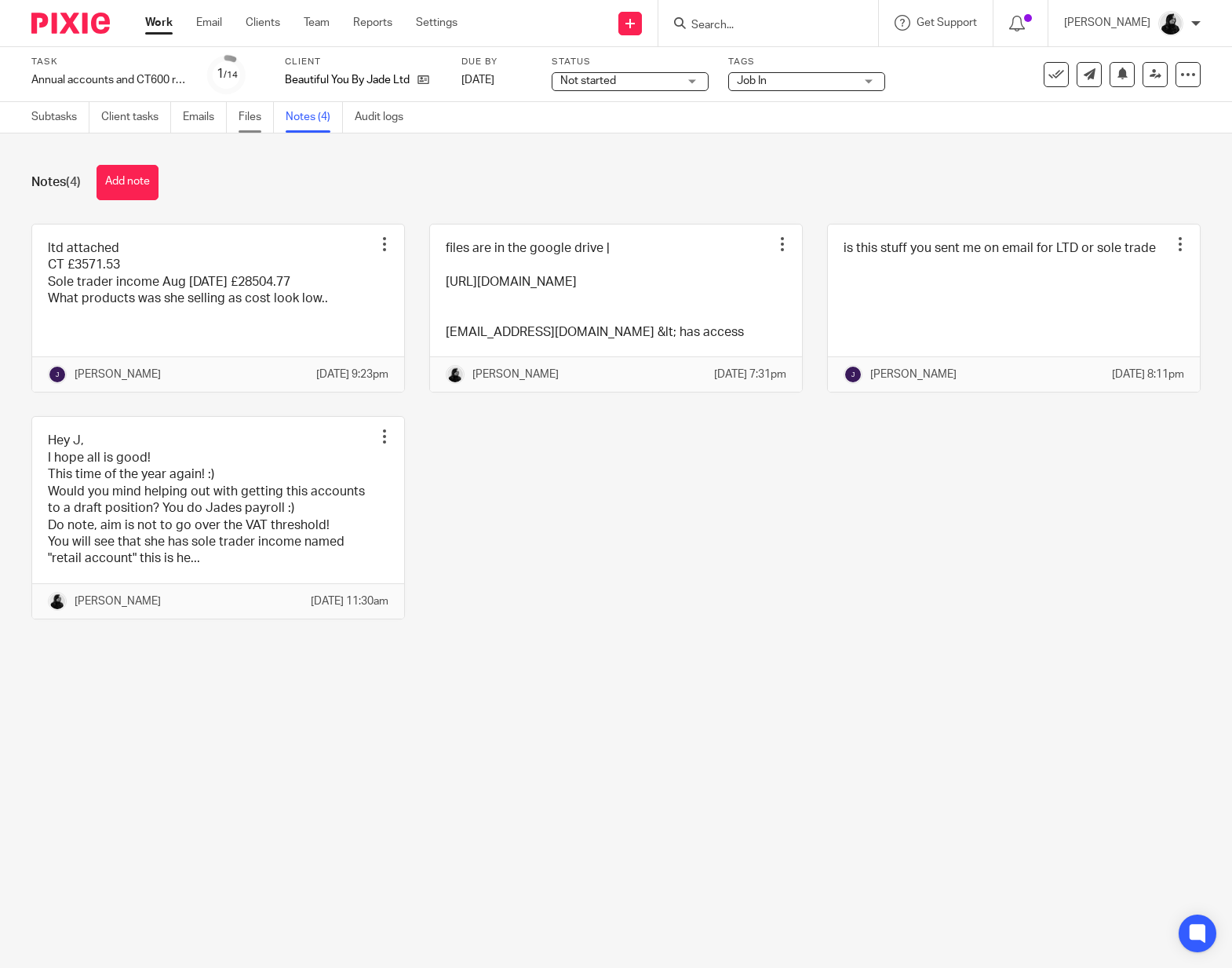
click at [267, 125] on link "Files" at bounding box center [256, 117] width 35 height 31
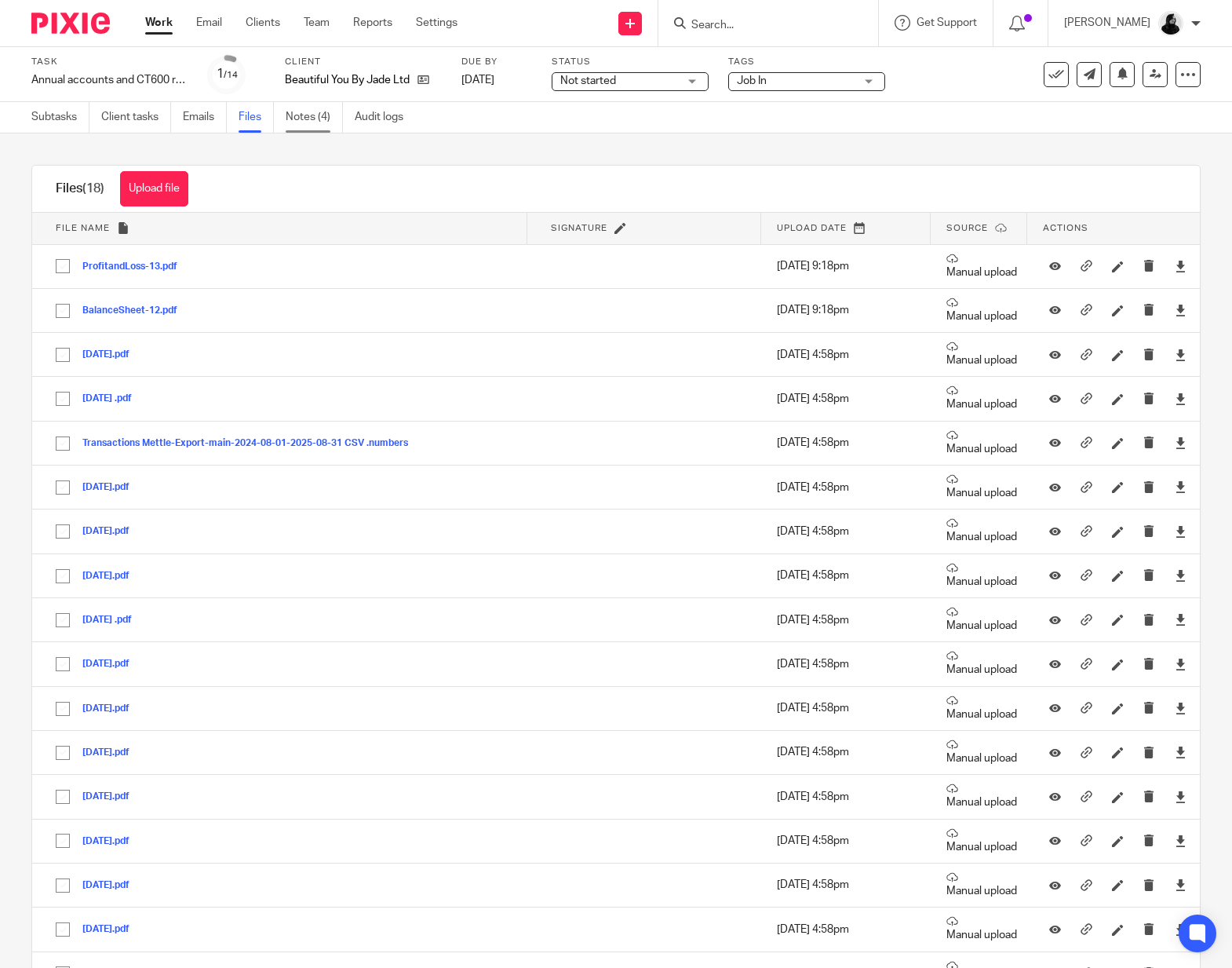
click at [333, 126] on link "Notes (4)" at bounding box center [314, 117] width 57 height 31
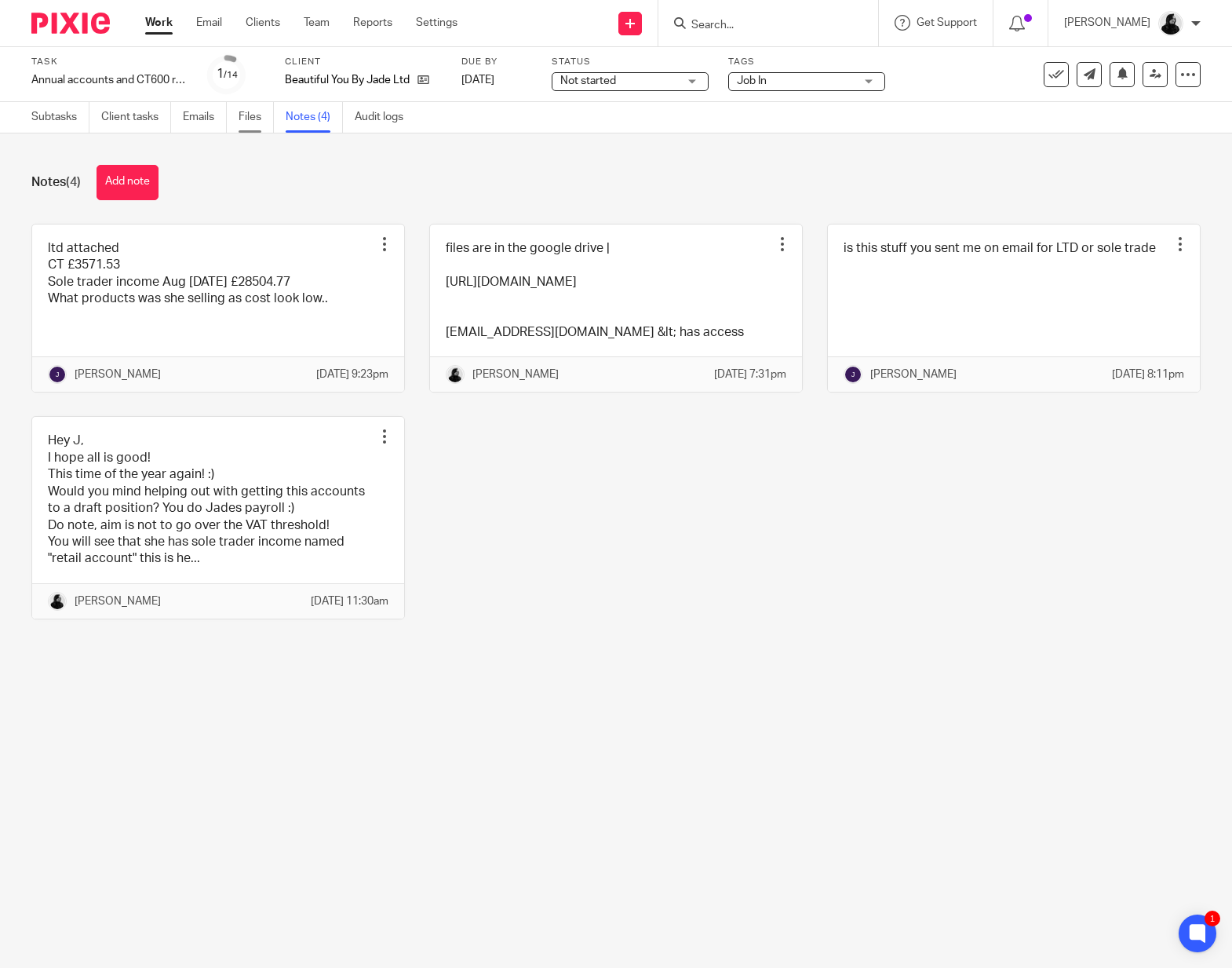
click at [264, 126] on link "Files" at bounding box center [256, 117] width 35 height 31
